Goal: Entertainment & Leisure: Consume media (video, audio)

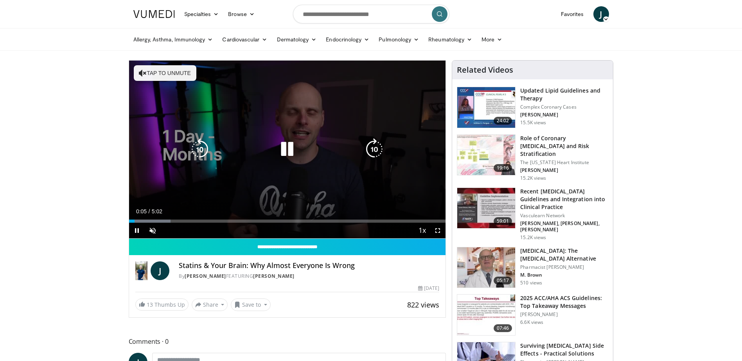
click at [162, 75] on button "Tap to unmute" at bounding box center [165, 73] width 63 height 16
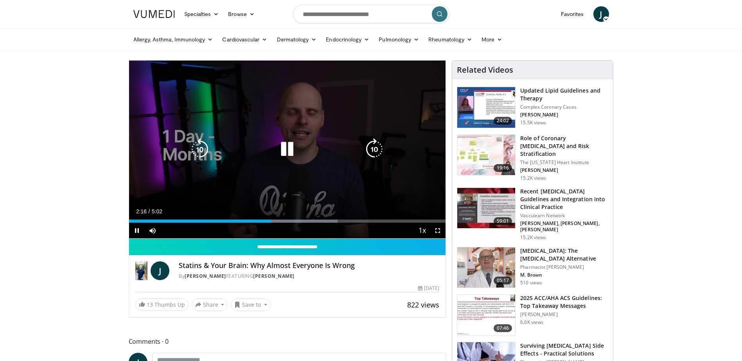
click at [202, 151] on icon "Video Player" at bounding box center [200, 149] width 22 height 22
